Goal: Information Seeking & Learning: Learn about a topic

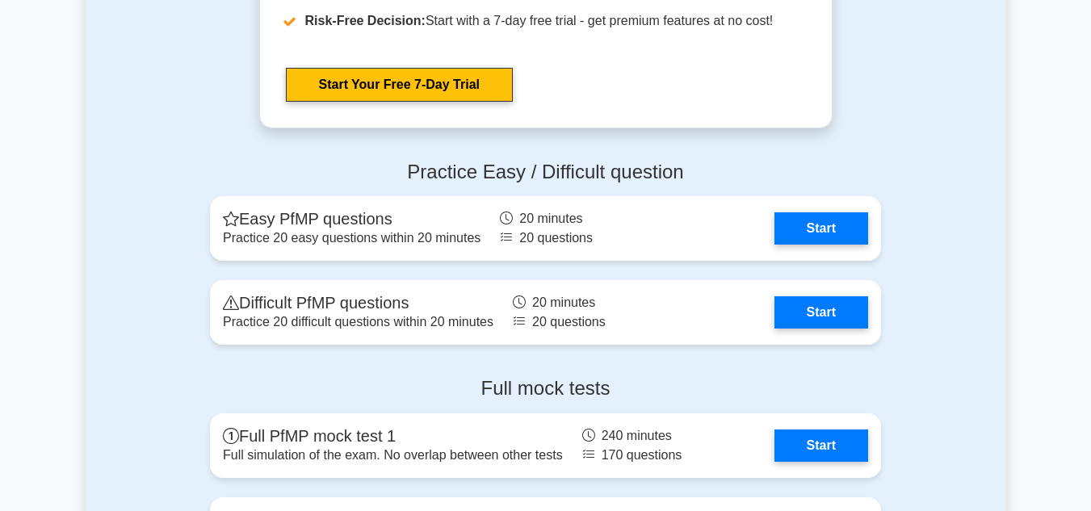
scroll to position [1701, 0]
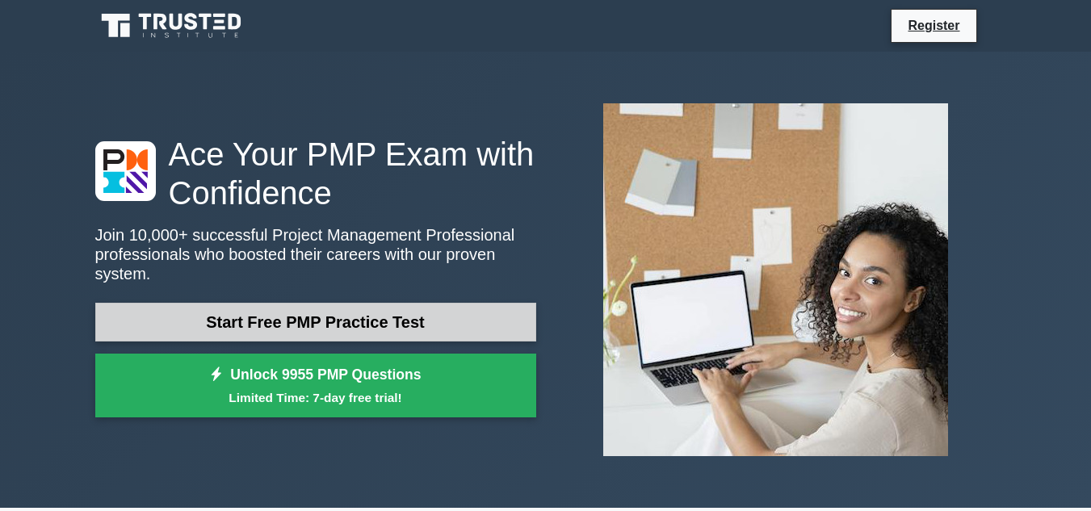
click at [250, 318] on link "Start Free PMP Practice Test" at bounding box center [315, 322] width 441 height 39
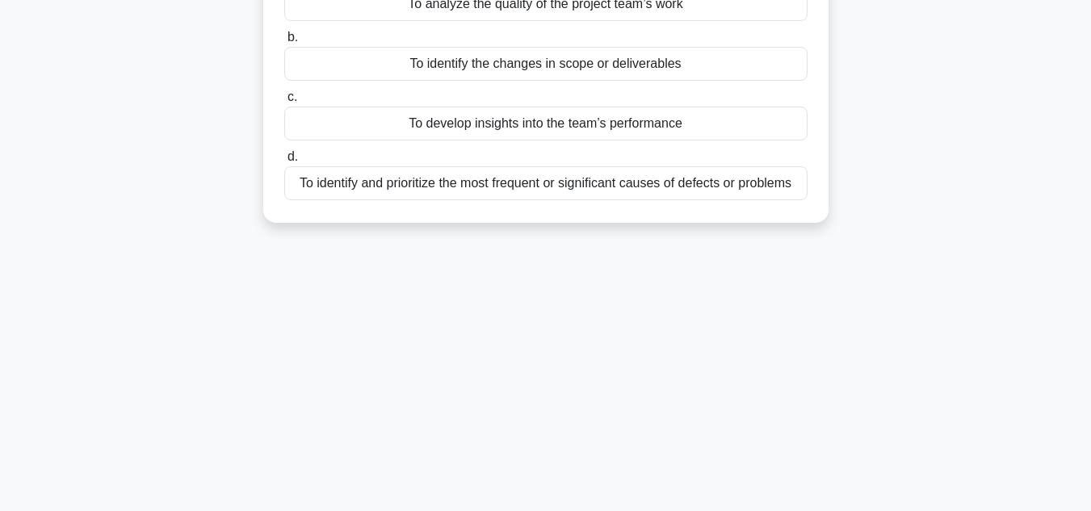
scroll to position [167, 0]
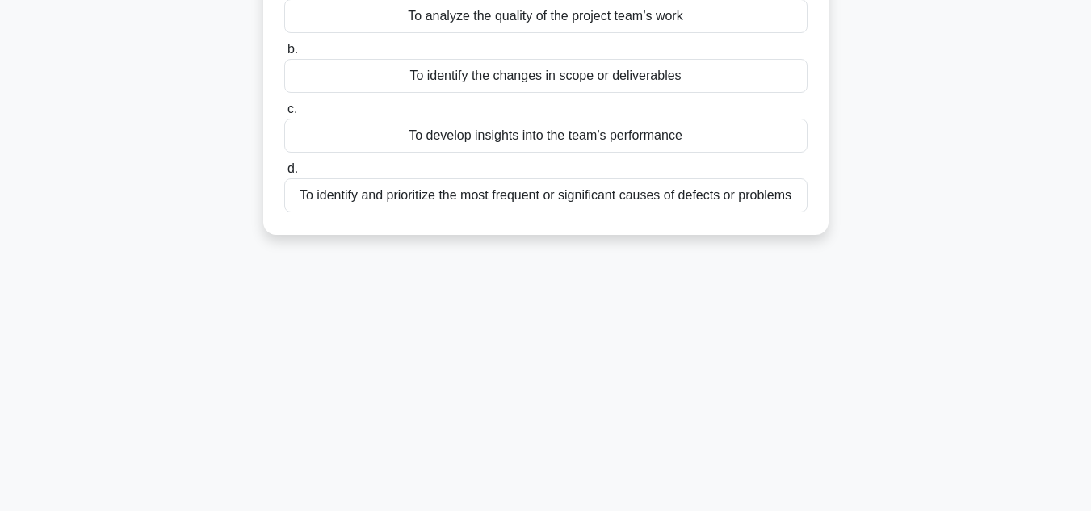
click at [746, 133] on div "To develop insights into the team’s performance" at bounding box center [545, 136] width 523 height 34
click at [284, 115] on input "c. To develop insights into the team’s performance" at bounding box center [284, 109] width 0 height 10
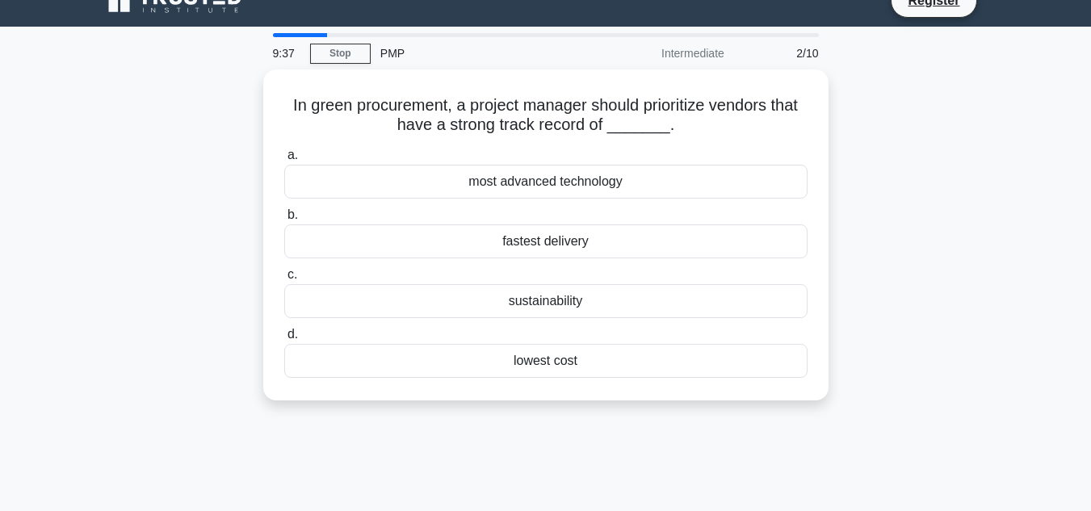
scroll to position [0, 0]
